Goal: Navigation & Orientation: Find specific page/section

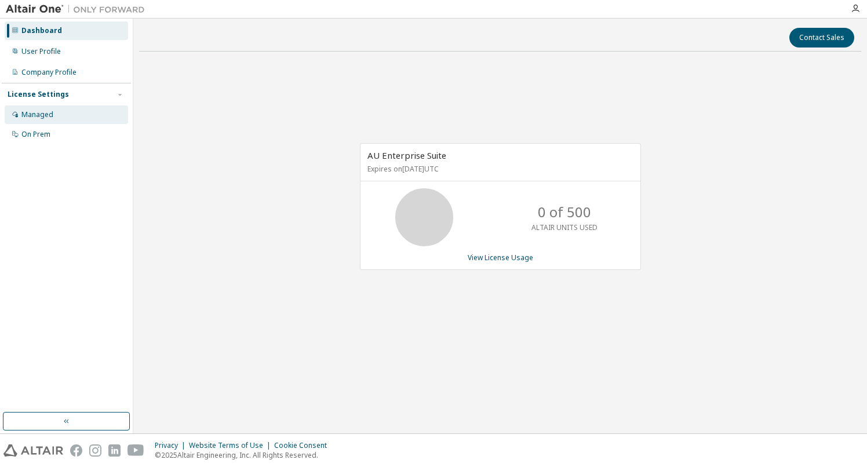
click at [59, 113] on div "Managed" at bounding box center [66, 114] width 123 height 19
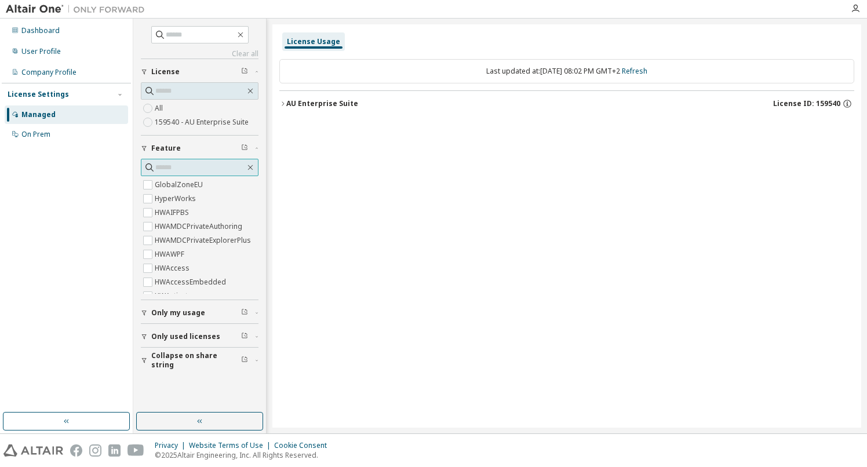
click at [172, 169] on input "text" at bounding box center [200, 168] width 90 height 12
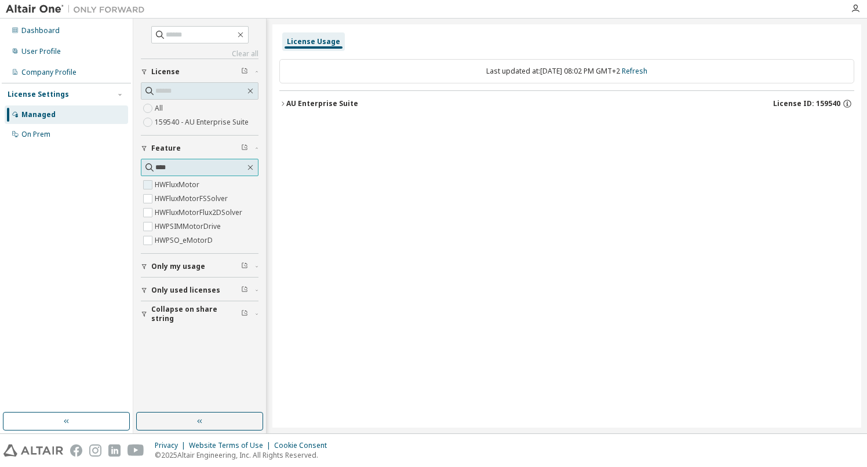
type input "****"
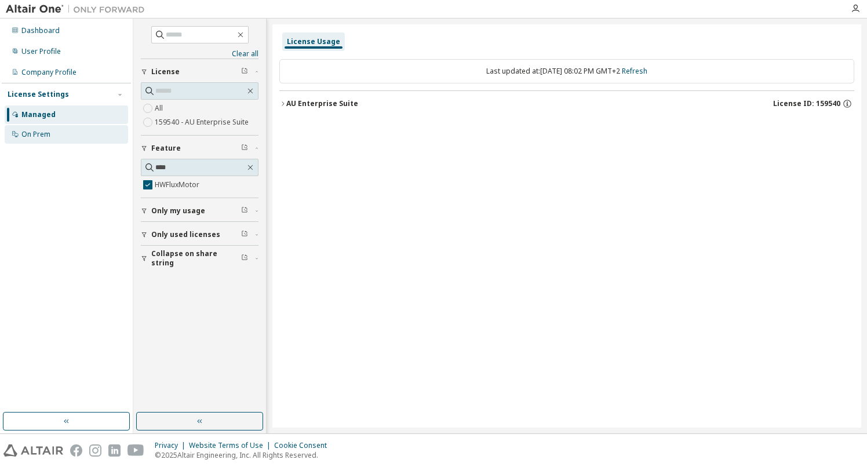
click at [35, 134] on div "On Prem" at bounding box center [35, 134] width 29 height 9
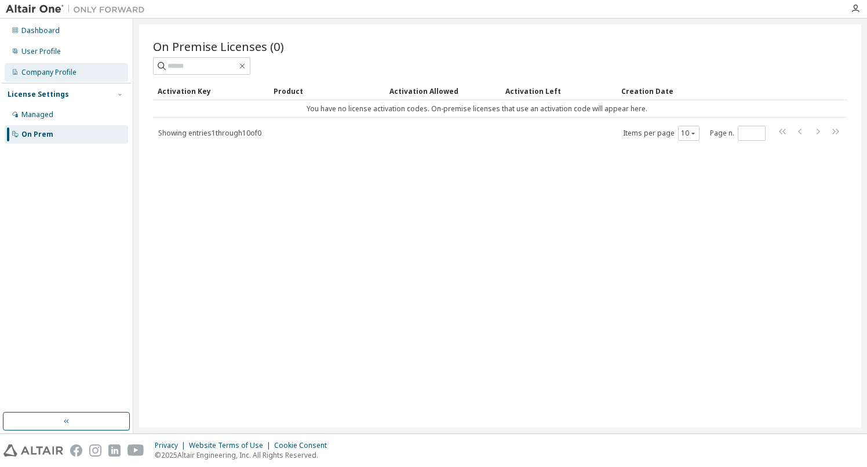
click at [59, 70] on div "Company Profile" at bounding box center [48, 72] width 55 height 9
click at [526, 213] on div "On Premise Licenses (0) Clear Load Save Save As Field Operator Value Select fil…" at bounding box center [500, 225] width 722 height 403
click at [52, 54] on div "User Profile" at bounding box center [40, 51] width 39 height 9
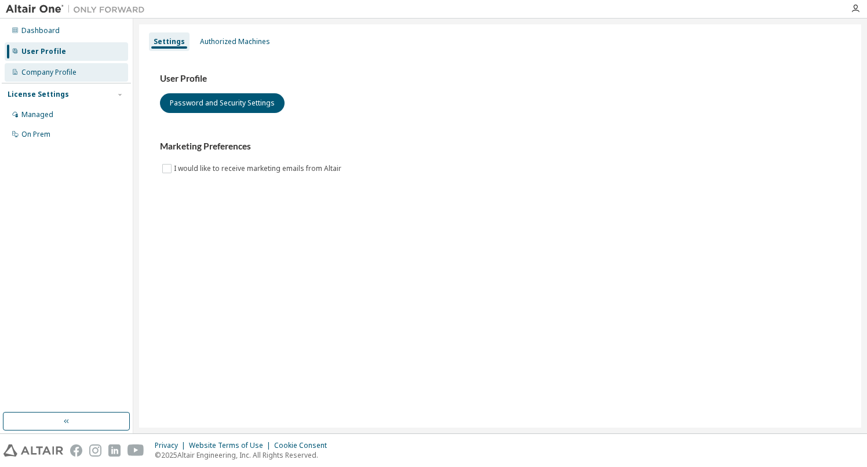
click at [68, 72] on div "Company Profile" at bounding box center [48, 72] width 55 height 9
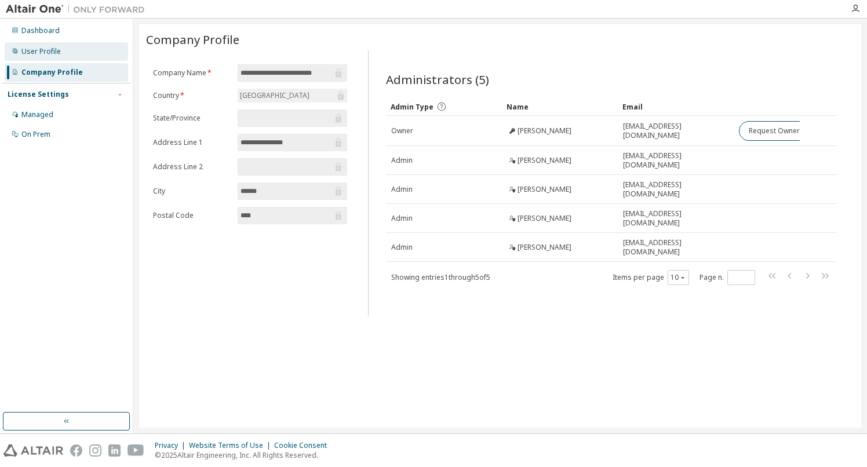
click at [60, 52] on div "User Profile" at bounding box center [66, 51] width 123 height 19
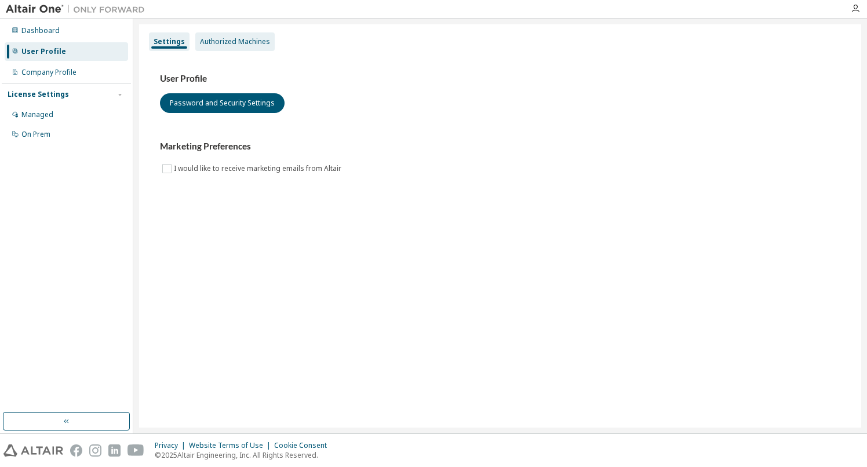
click at [238, 44] on div "Authorized Machines" at bounding box center [235, 41] width 70 height 9
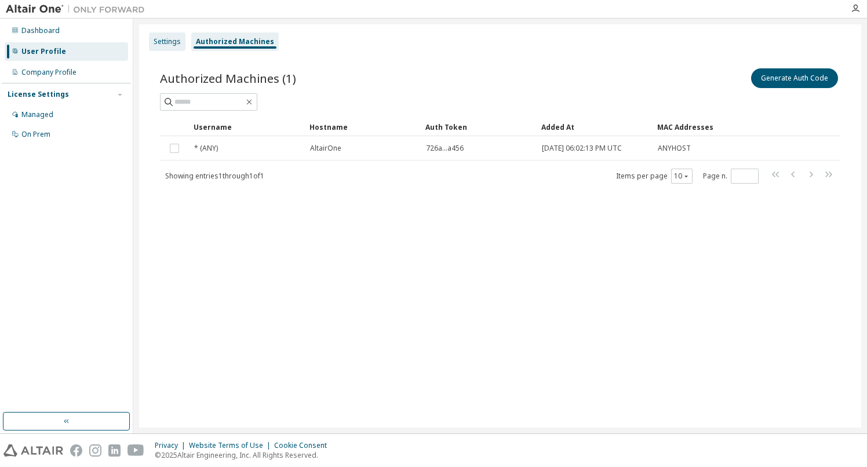
click at [154, 42] on div "Settings" at bounding box center [167, 41] width 27 height 9
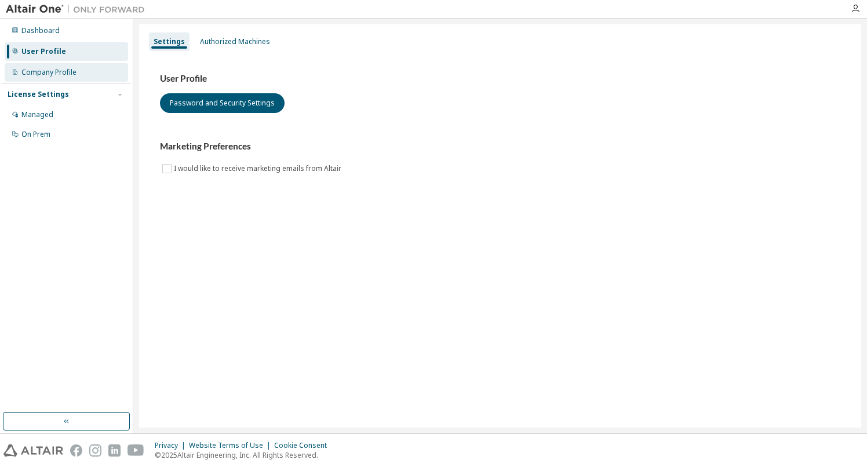
click at [61, 75] on div "Company Profile" at bounding box center [48, 72] width 55 height 9
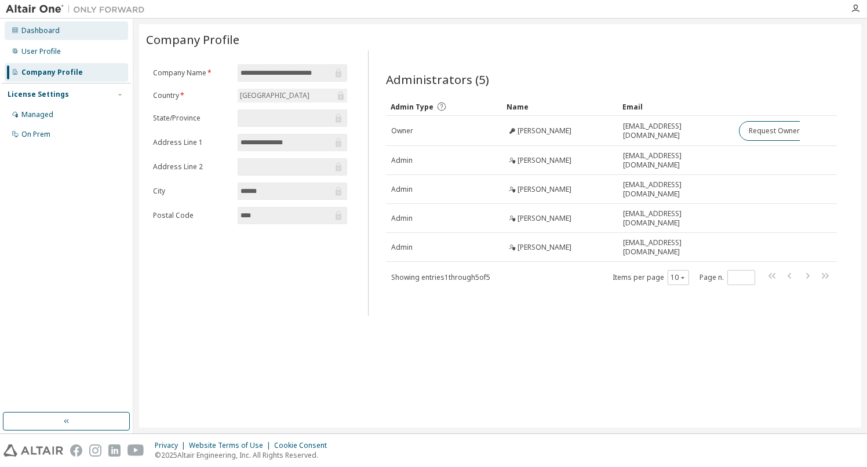
click at [46, 27] on div "Dashboard" at bounding box center [40, 30] width 38 height 9
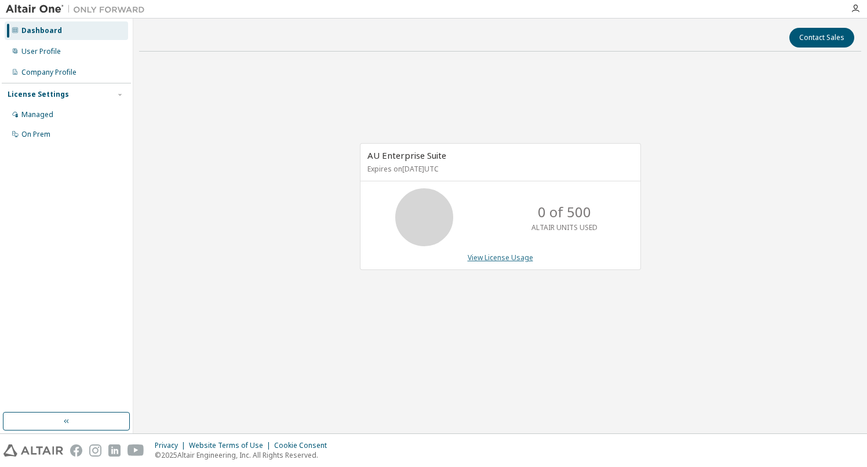
click at [498, 257] on link "View License Usage" at bounding box center [500, 258] width 65 height 10
